Goal: Book appointment/travel/reservation

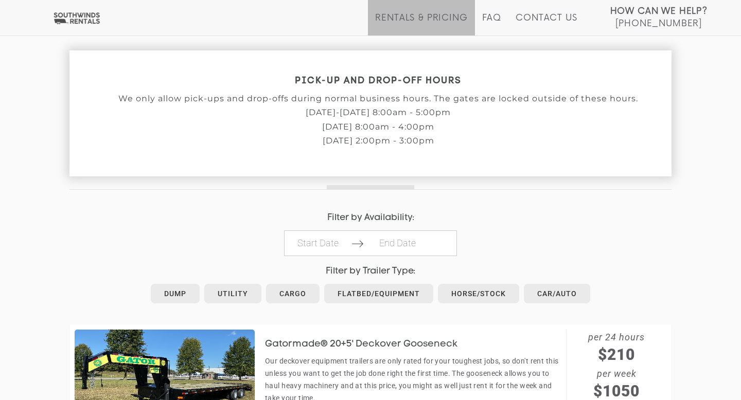
scroll to position [373, 0]
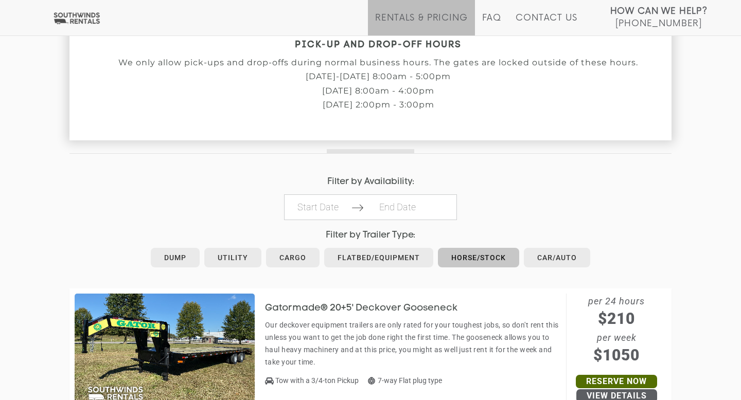
click at [468, 259] on link "Horse/Stock" at bounding box center [478, 258] width 81 height 20
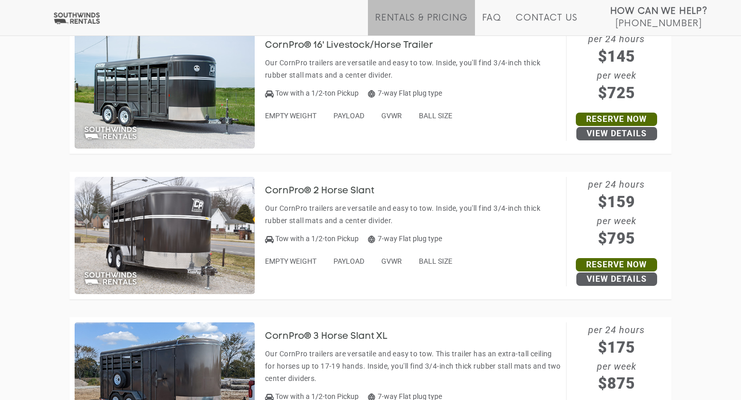
scroll to position [781, 0]
click at [351, 193] on h3 "CornPro® 2 Horse Slant" at bounding box center [327, 191] width 124 height 10
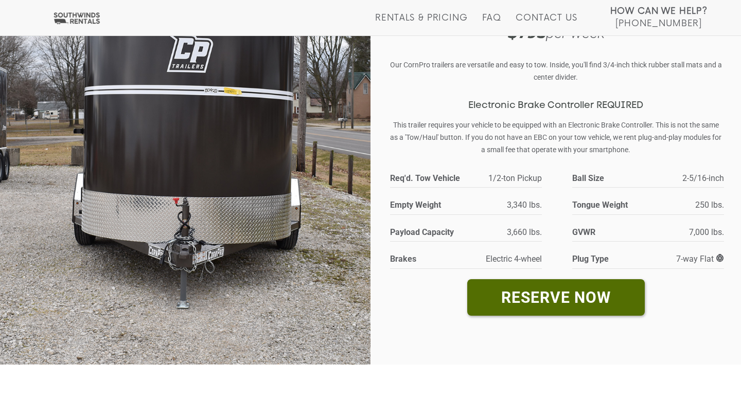
scroll to position [111, 0]
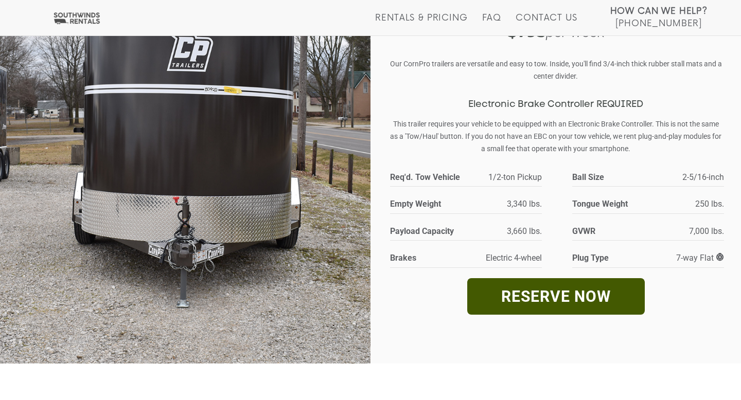
click at [575, 299] on link "RESERVE NOW" at bounding box center [555, 296] width 177 height 37
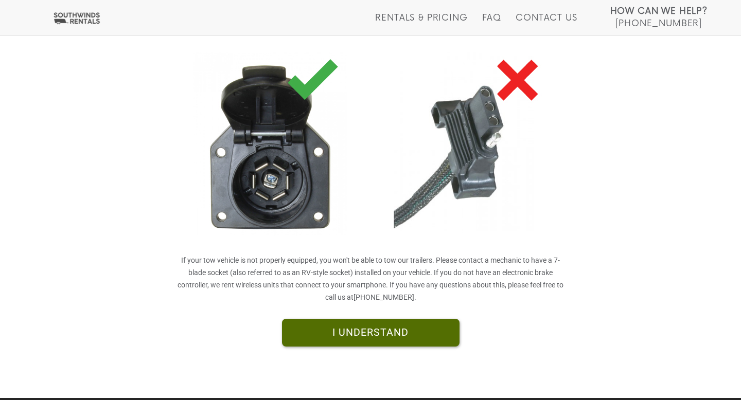
scroll to position [257, 0]
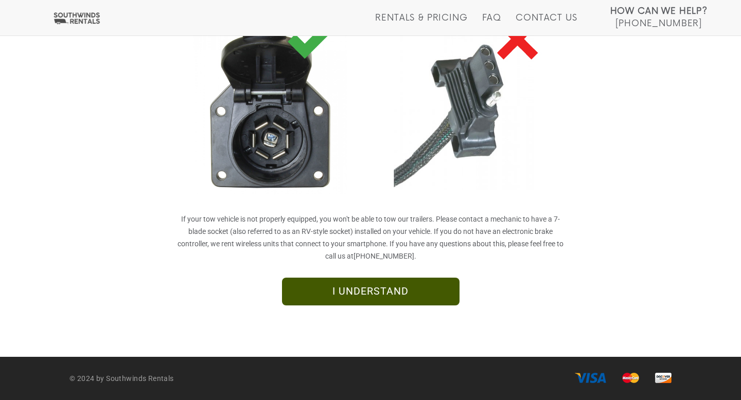
click at [384, 293] on link "I UNDERSTAND" at bounding box center [370, 292] width 177 height 28
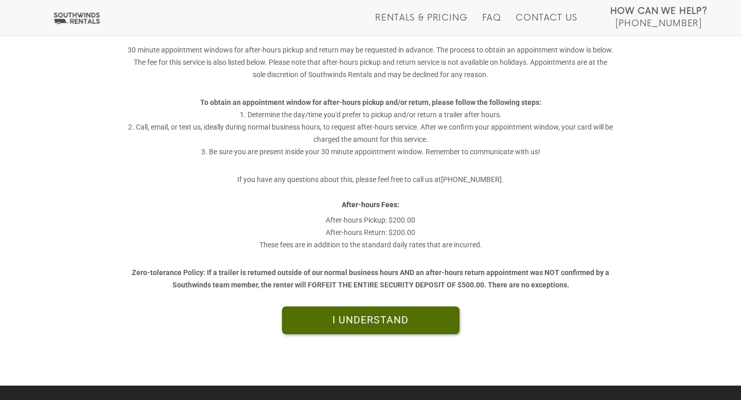
scroll to position [266, 0]
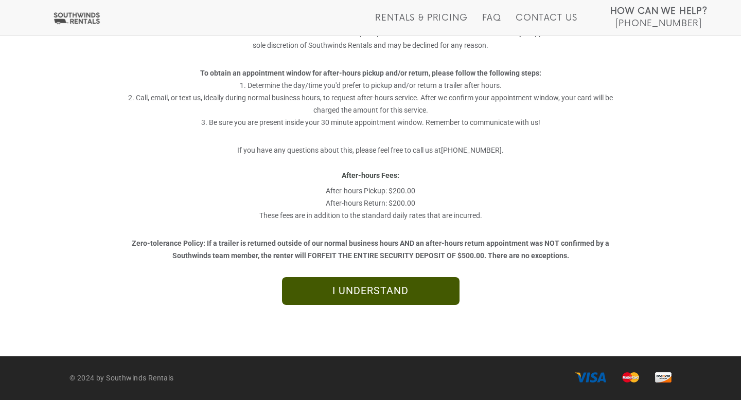
click at [383, 292] on link "I UNDERSTAND" at bounding box center [370, 291] width 177 height 28
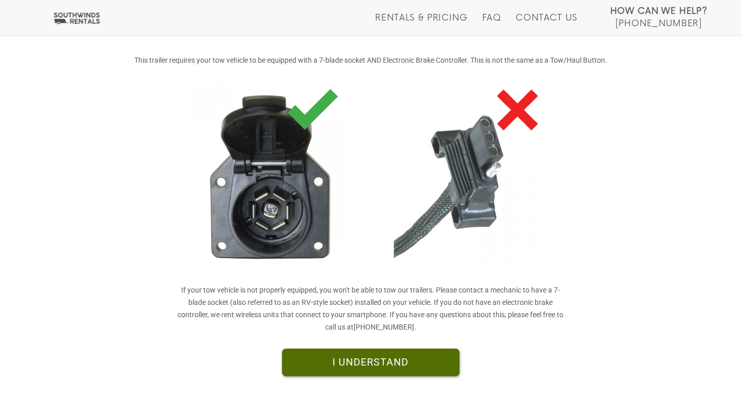
scroll to position [187, 0]
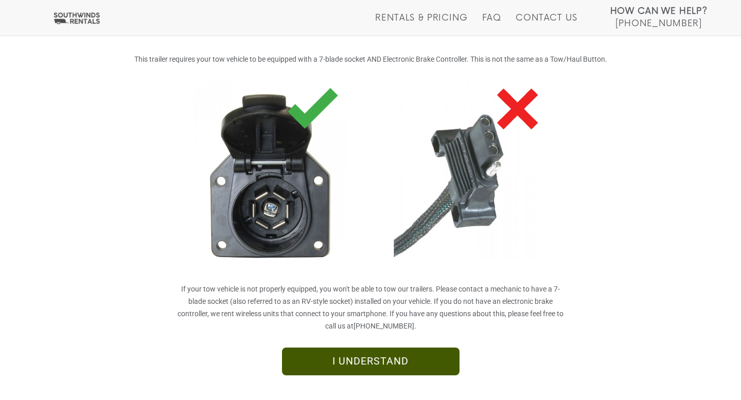
click at [425, 372] on link "I UNDERSTAND" at bounding box center [370, 362] width 177 height 28
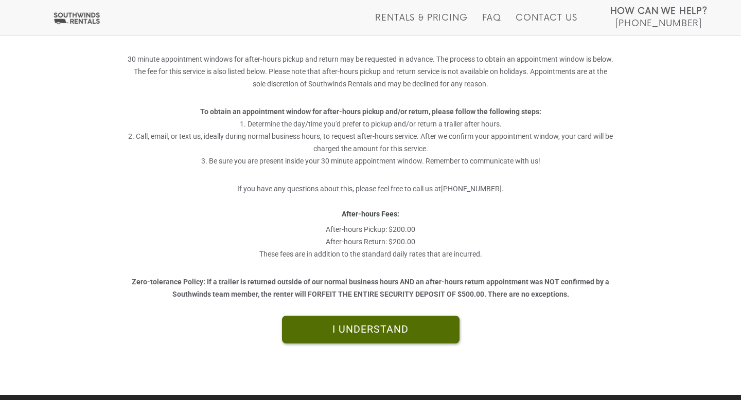
scroll to position [266, 0]
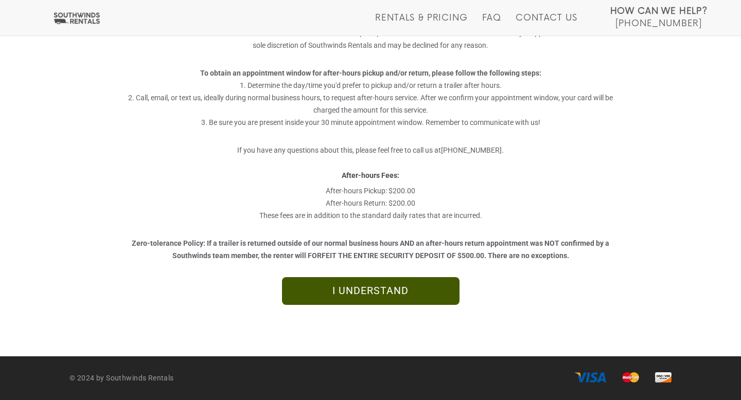
click at [364, 293] on link "I UNDERSTAND" at bounding box center [370, 291] width 177 height 28
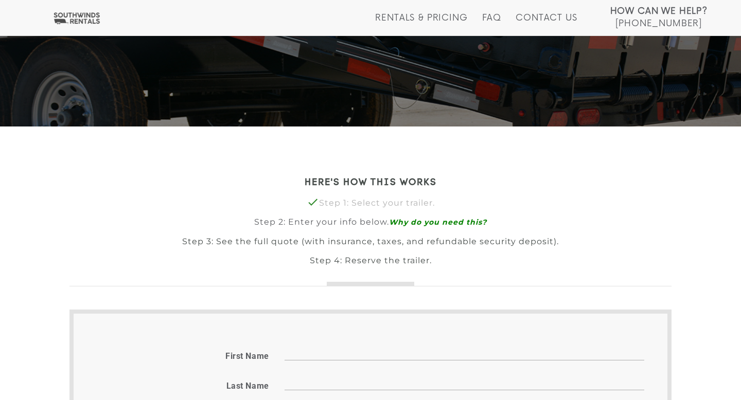
scroll to position [254, 0]
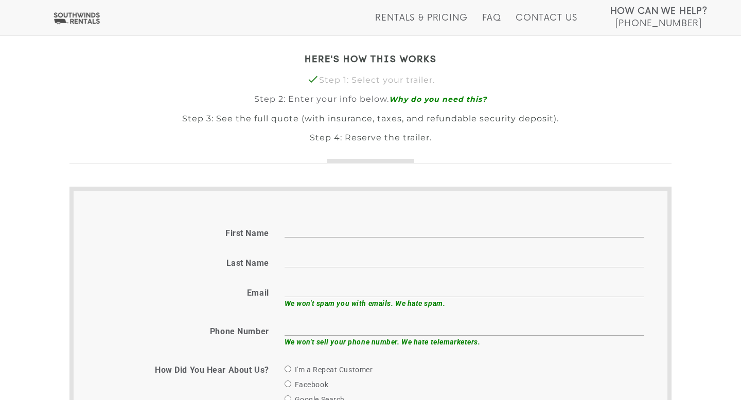
click at [318, 231] on input "First name" at bounding box center [463, 230] width 359 height 16
type input "Michael"
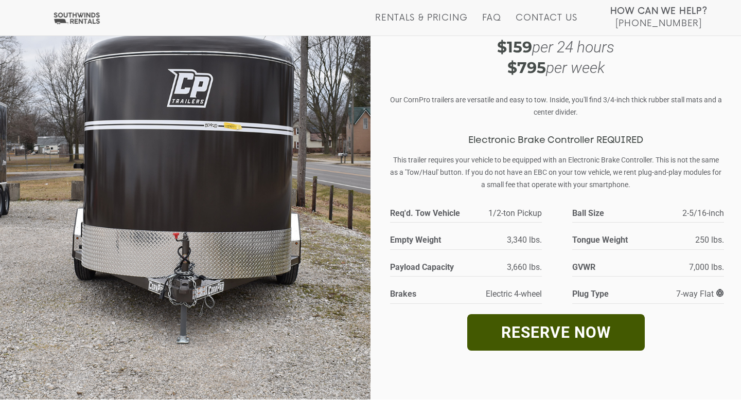
scroll to position [69, 0]
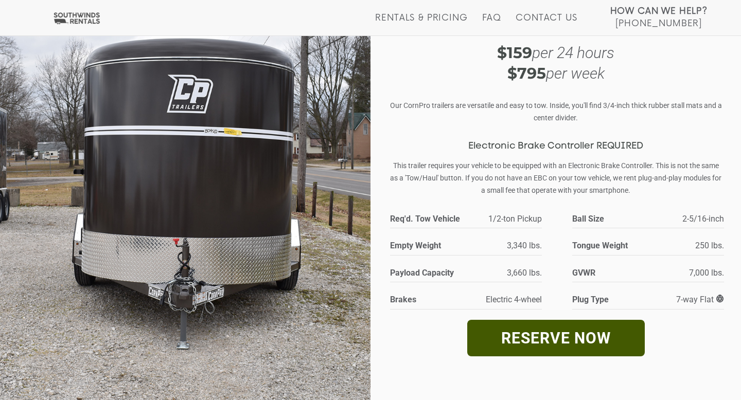
click at [621, 341] on link "RESERVE NOW" at bounding box center [555, 338] width 177 height 37
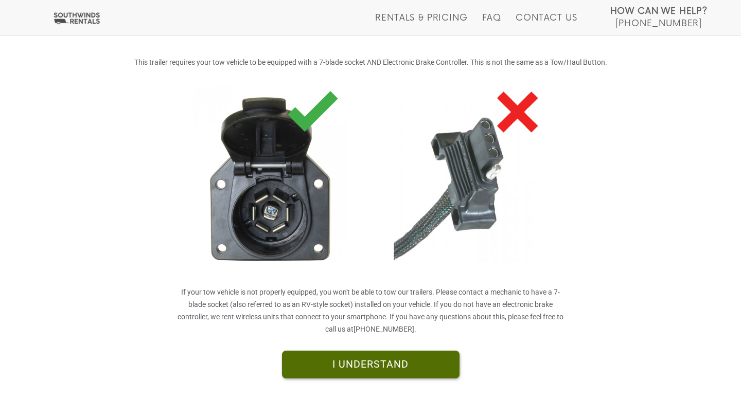
scroll to position [257, 0]
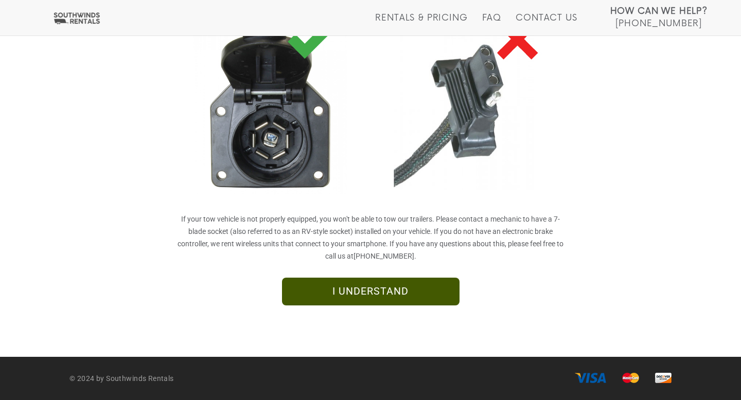
click at [377, 291] on link "I UNDERSTAND" at bounding box center [370, 292] width 177 height 28
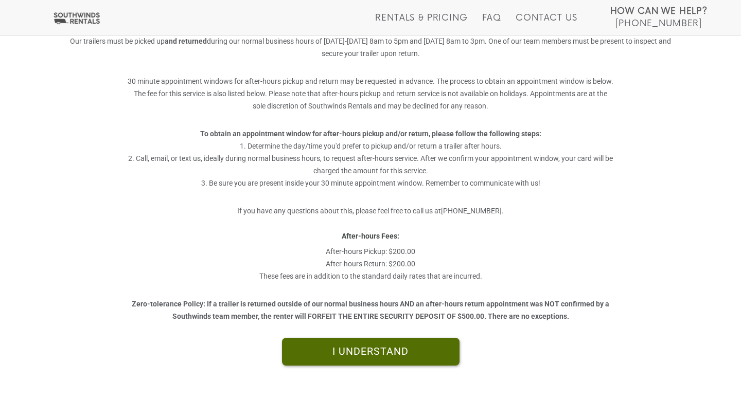
scroll to position [266, 0]
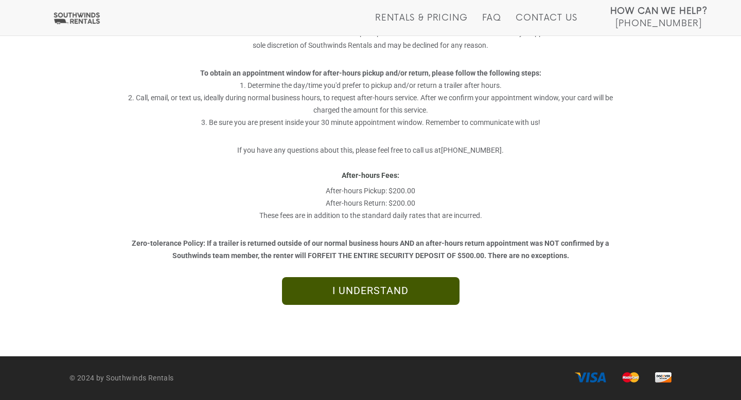
click at [379, 293] on link "I UNDERSTAND" at bounding box center [370, 291] width 177 height 28
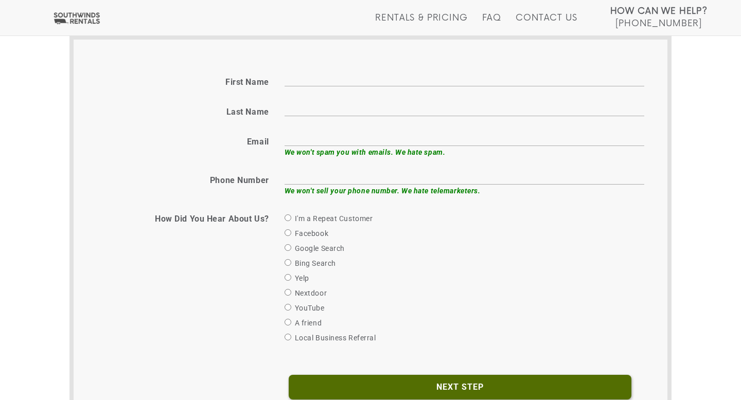
scroll to position [407, 0]
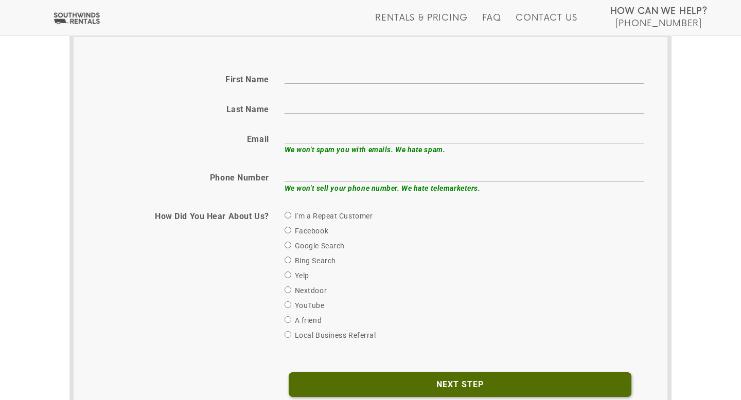
click at [304, 86] on div "First name" at bounding box center [370, 78] width 563 height 20
type input "Michael"
type input "Campbell"
type input "mjcamp79@gmail.com"
click at [349, 178] on input "text" at bounding box center [463, 174] width 359 height 16
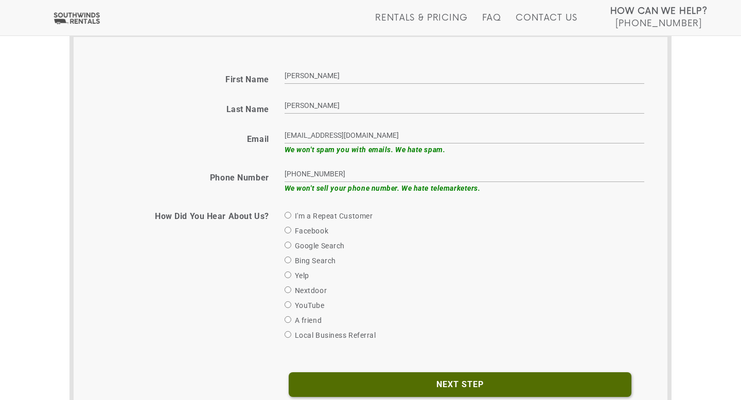
type input "615-202-9663"
click at [288, 228] on input "Facebook" at bounding box center [287, 230] width 7 height 7
radio input "true"
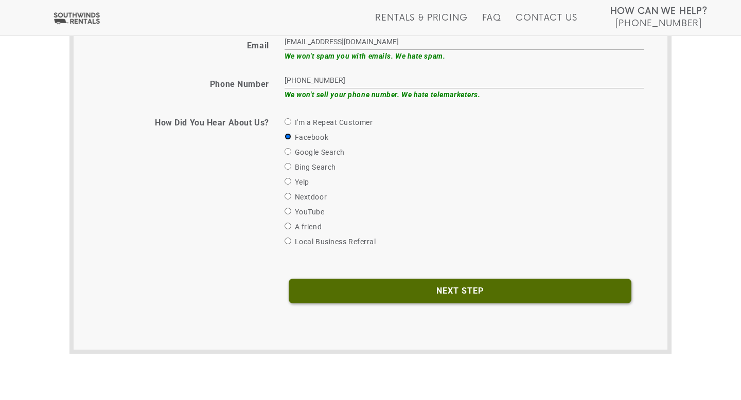
scroll to position [507, 0]
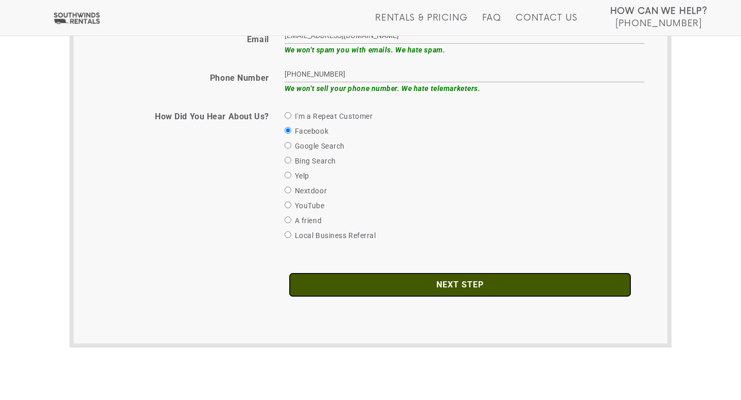
click at [453, 286] on input "Next Step" at bounding box center [459, 285] width 342 height 25
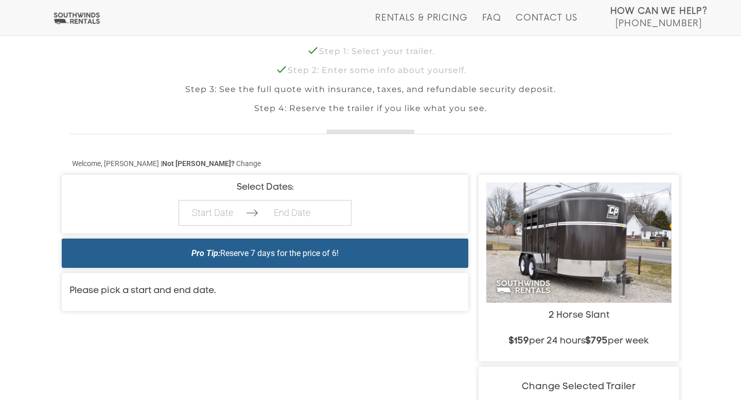
scroll to position [285, 0]
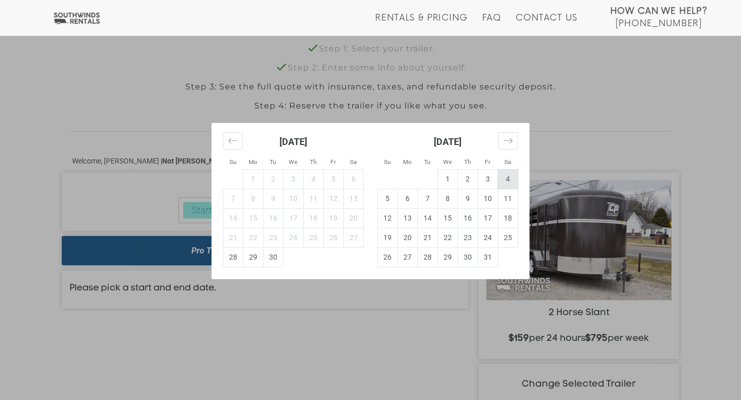
click at [507, 178] on td "4" at bounding box center [508, 179] width 20 height 20
type input "[DATE]"
click at [384, 198] on td "5" at bounding box center [387, 199] width 20 height 20
type input "[DATE]"
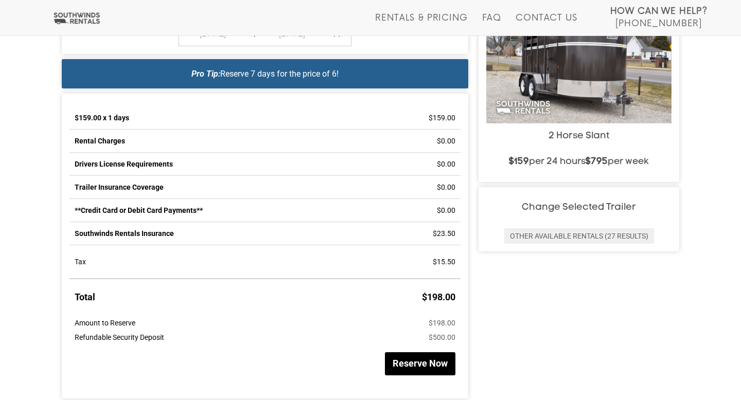
scroll to position [462, 0]
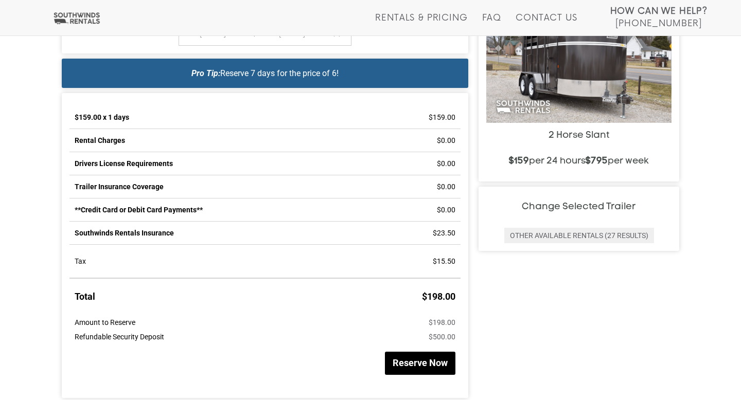
click at [412, 366] on button "Reserve Now" at bounding box center [420, 363] width 70 height 23
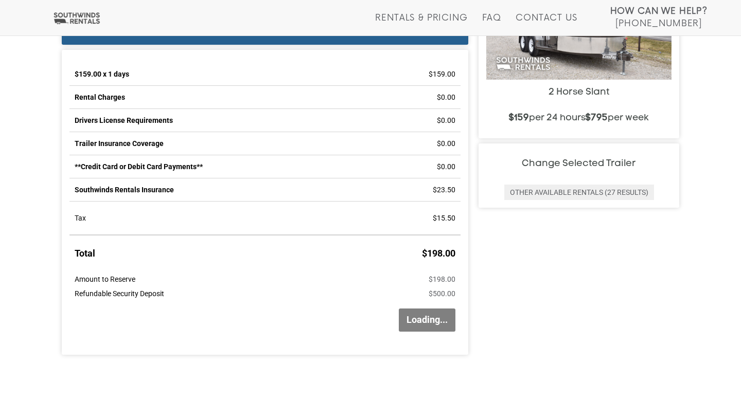
scroll to position [555, 0]
